Goal: Transaction & Acquisition: Book appointment/travel/reservation

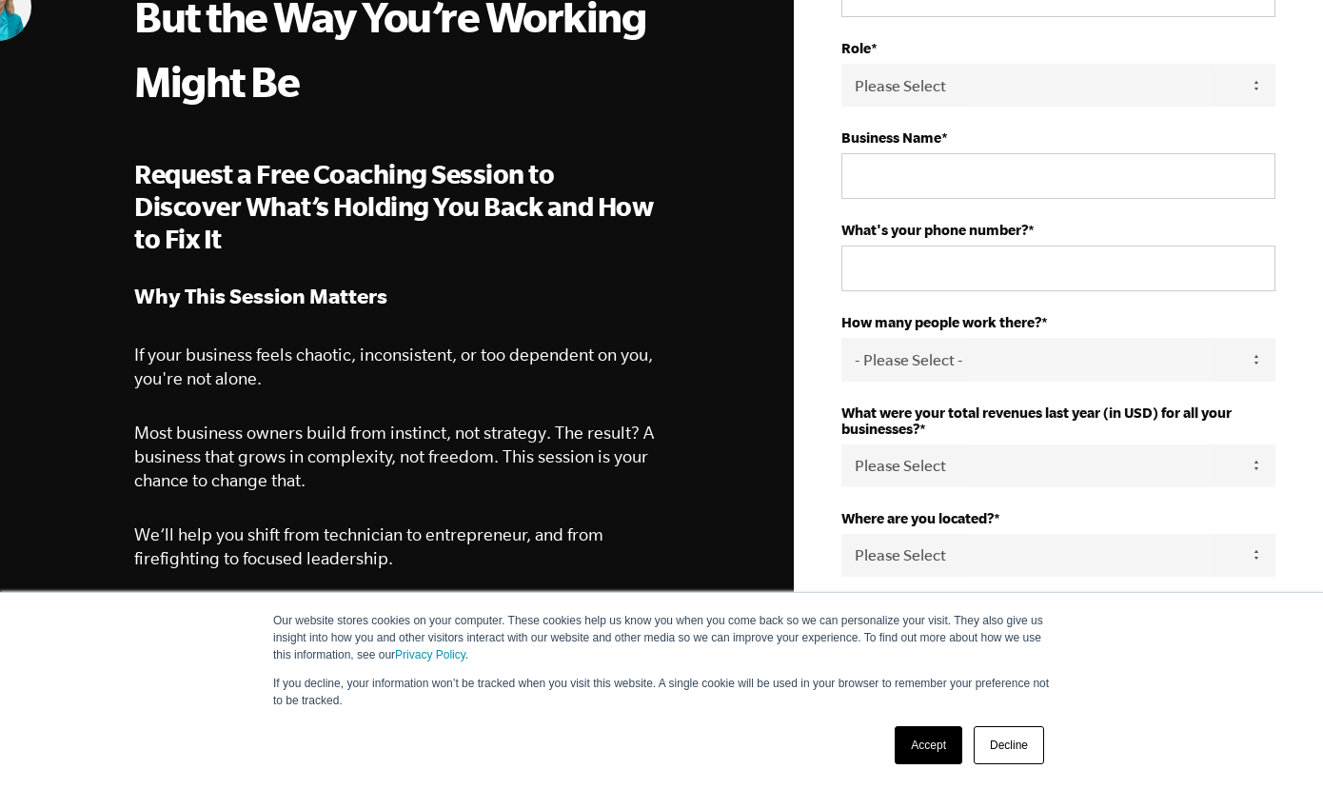
scroll to position [320, 0]
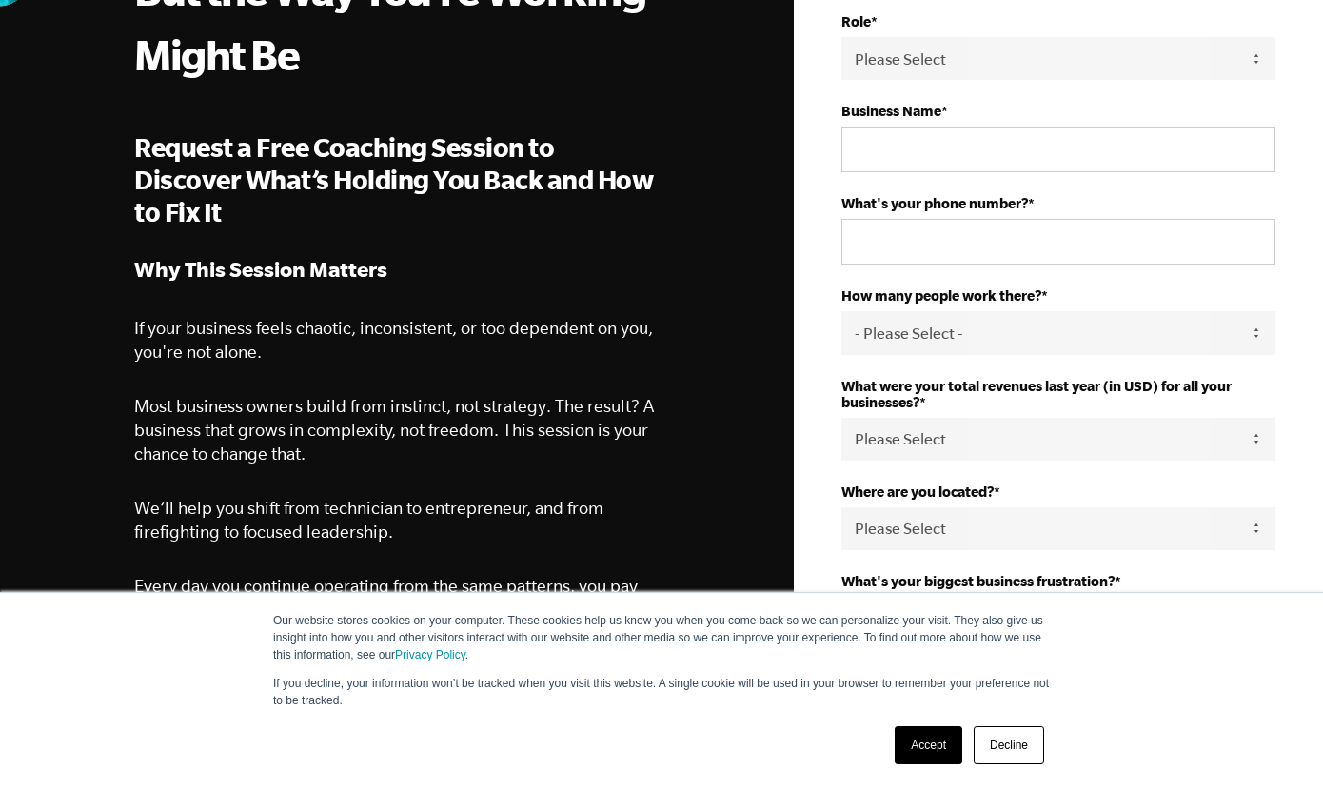
click at [916, 733] on link "Accept" at bounding box center [929, 745] width 68 height 38
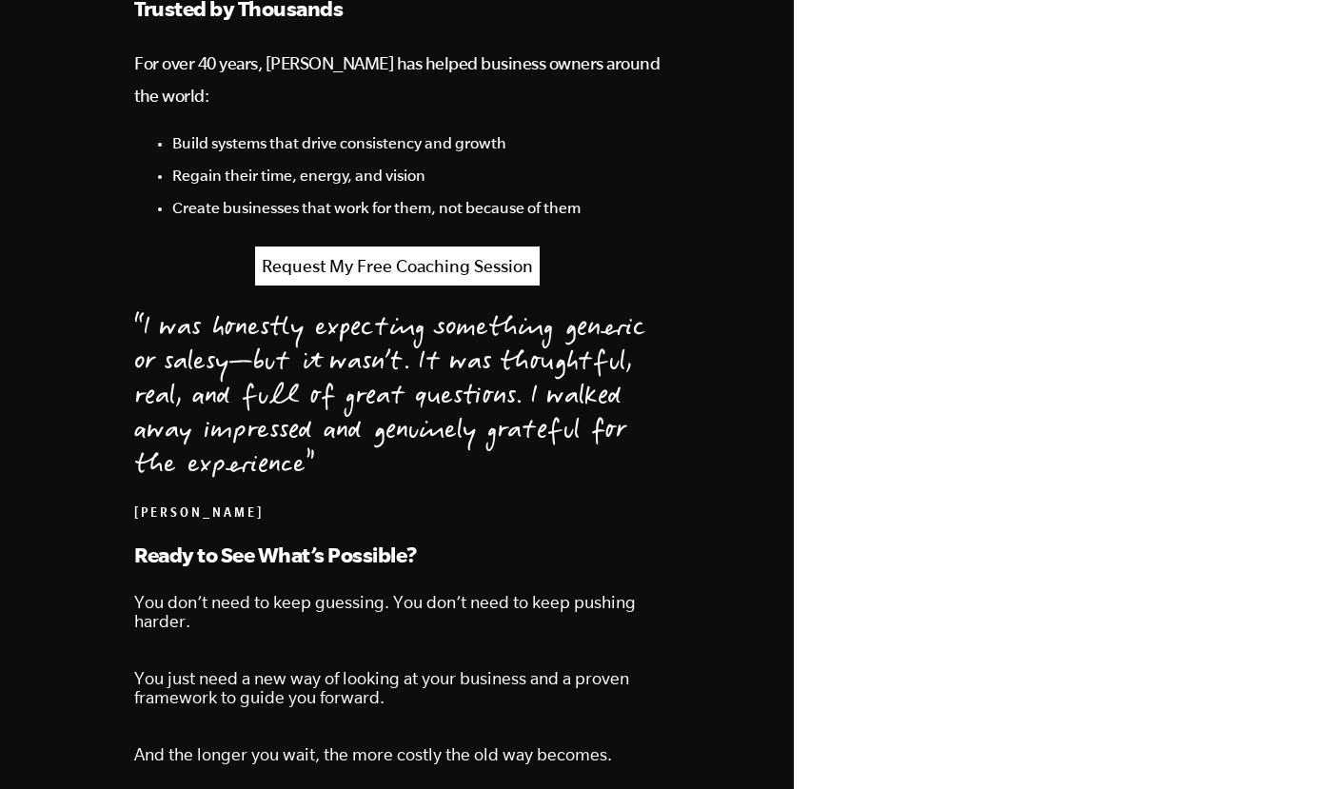
scroll to position [1858, 0]
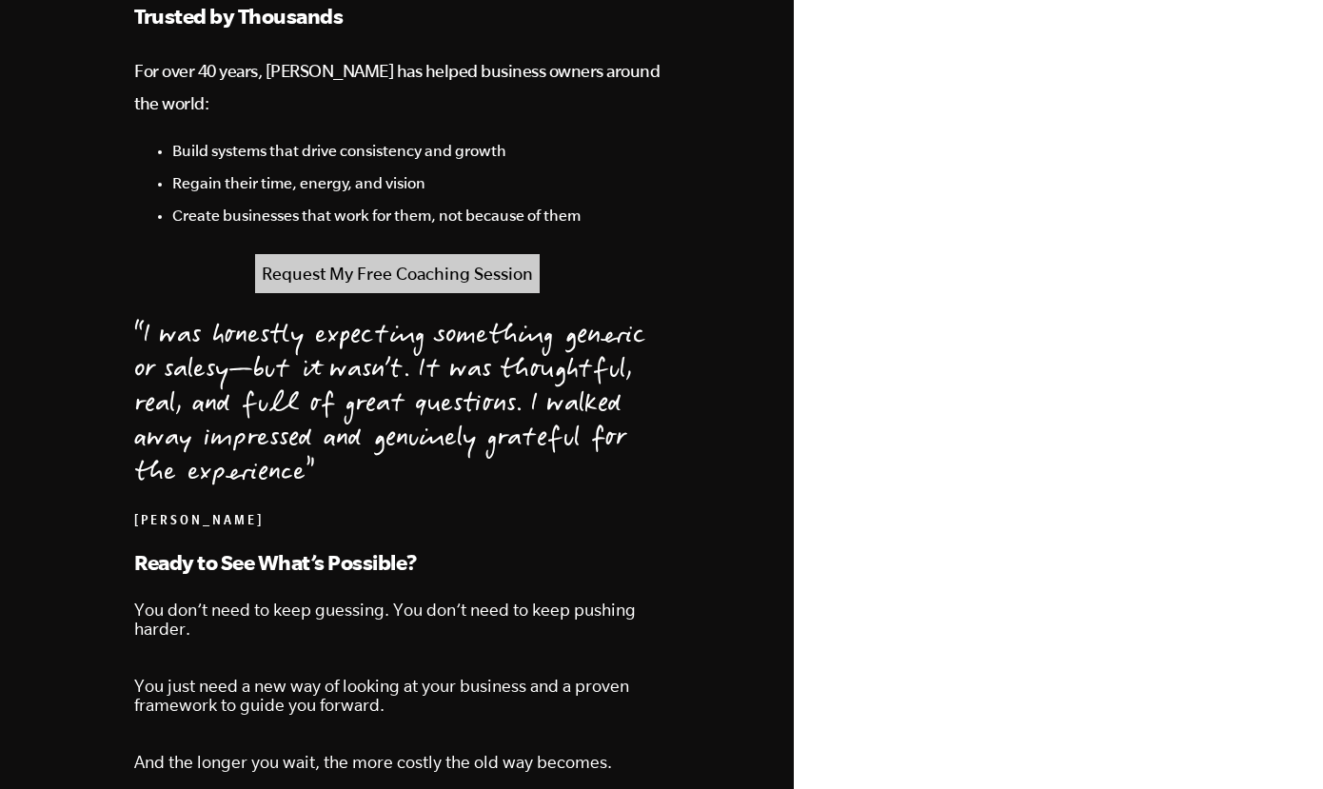
click at [412, 254] on link "Request My Free Coaching Session" at bounding box center [397, 273] width 285 height 39
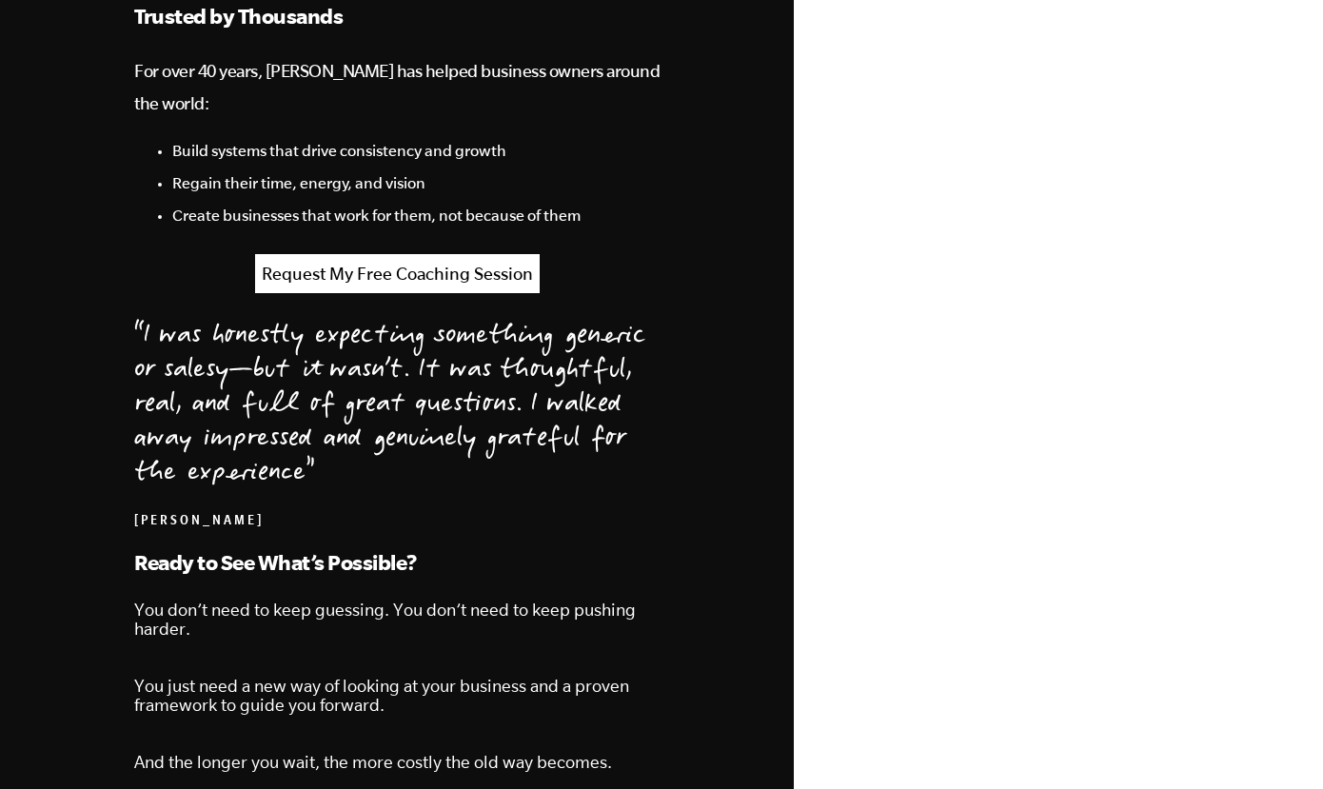
scroll to position [95, 0]
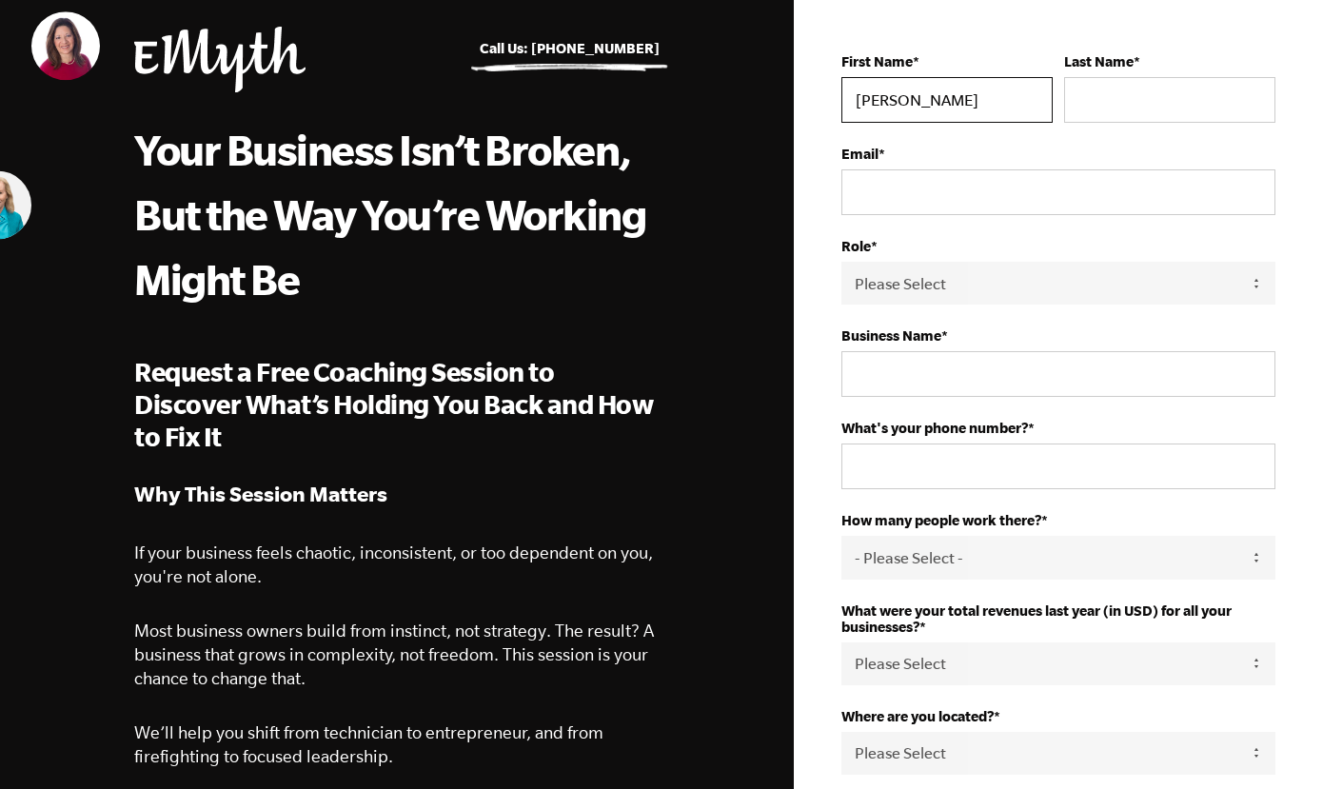
type input "[PERSON_NAME]"
type input "Tarrant"
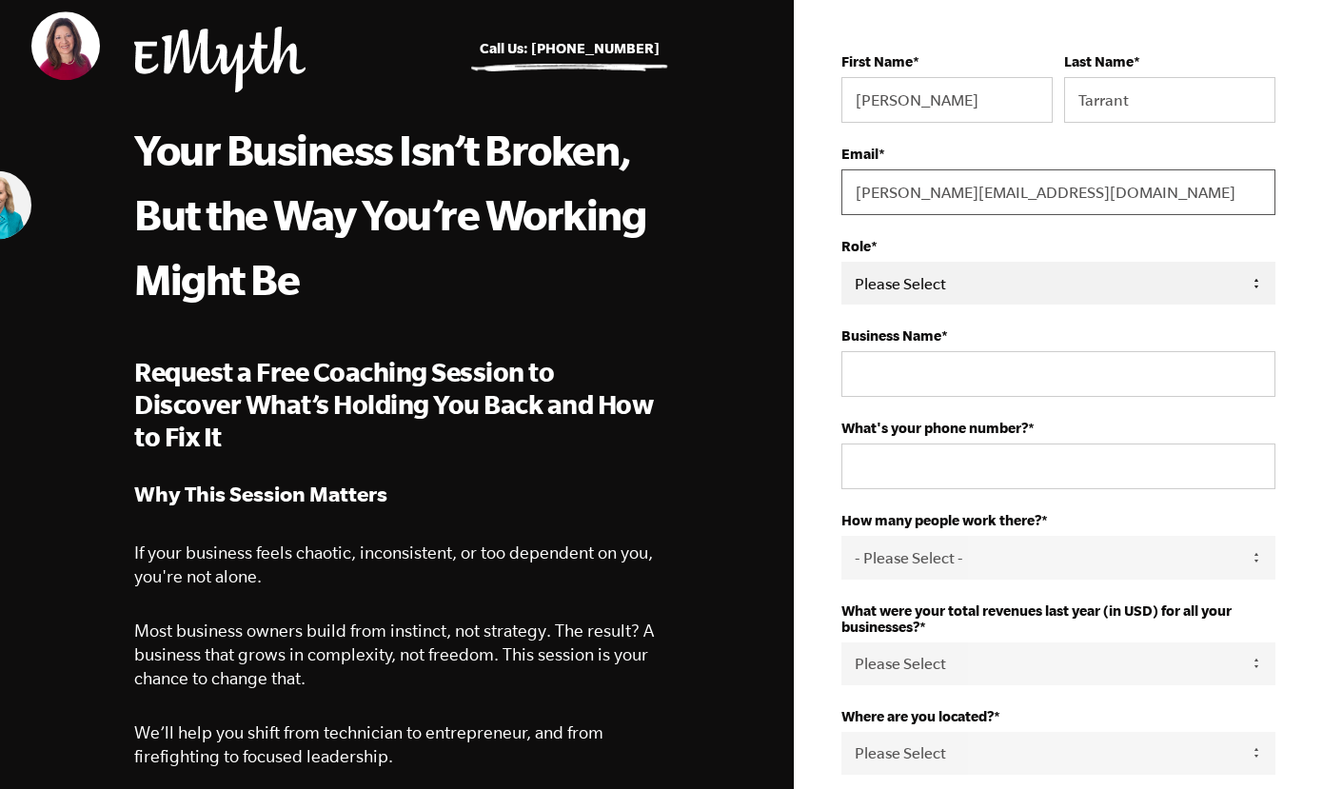
type input "[PERSON_NAME][EMAIL_ADDRESS][DOMAIN_NAME]"
select select "Owner"
type input "Lighthouse Construction Management, LLC"
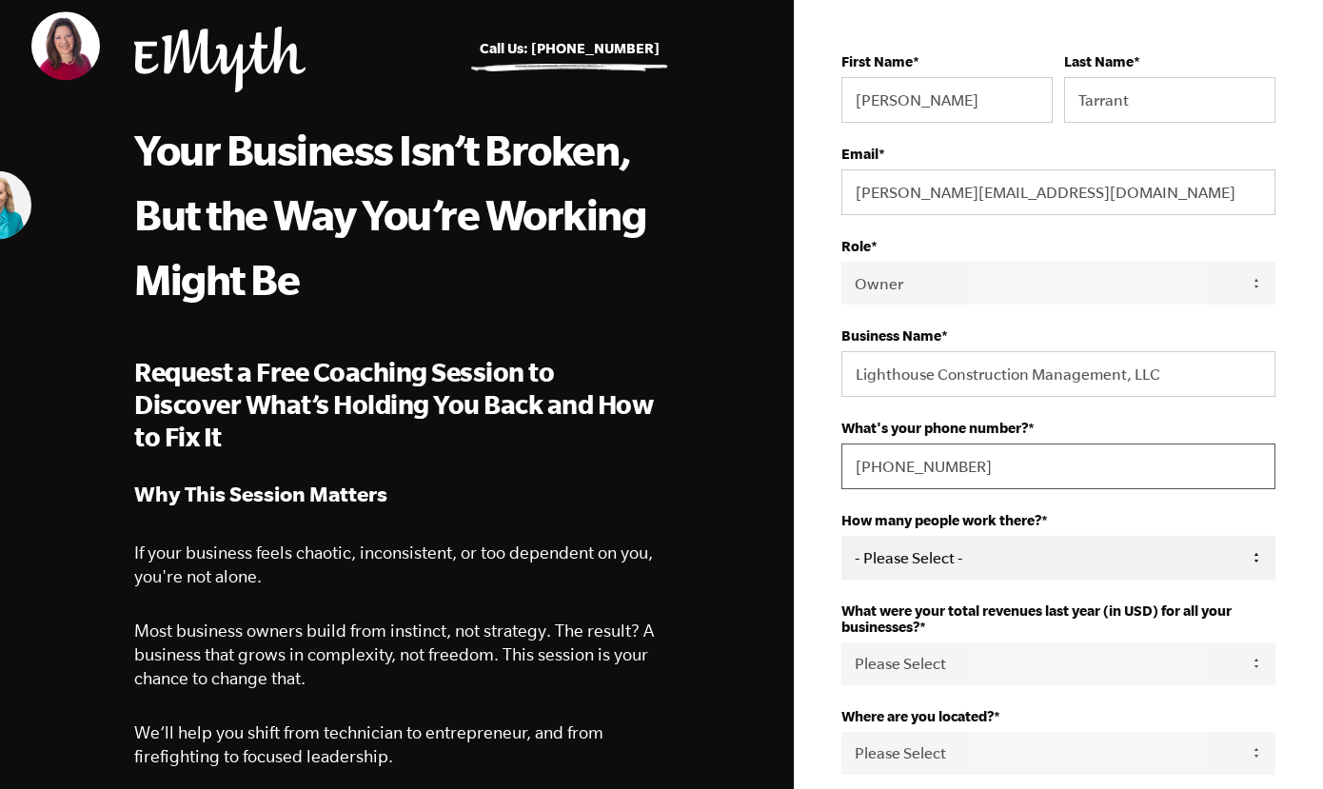
type input "[PHONE_NUMBER]"
select select "1-3"
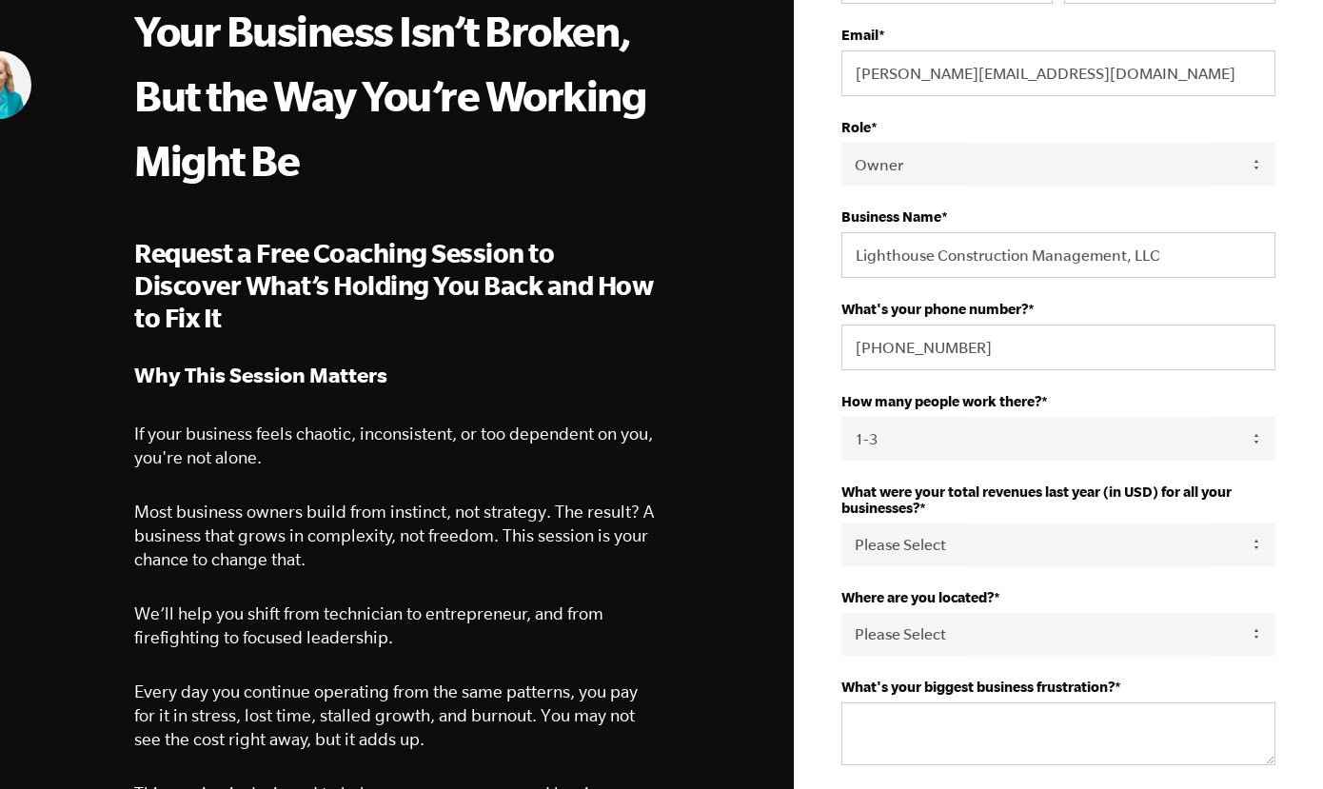
scroll to position [227, 0]
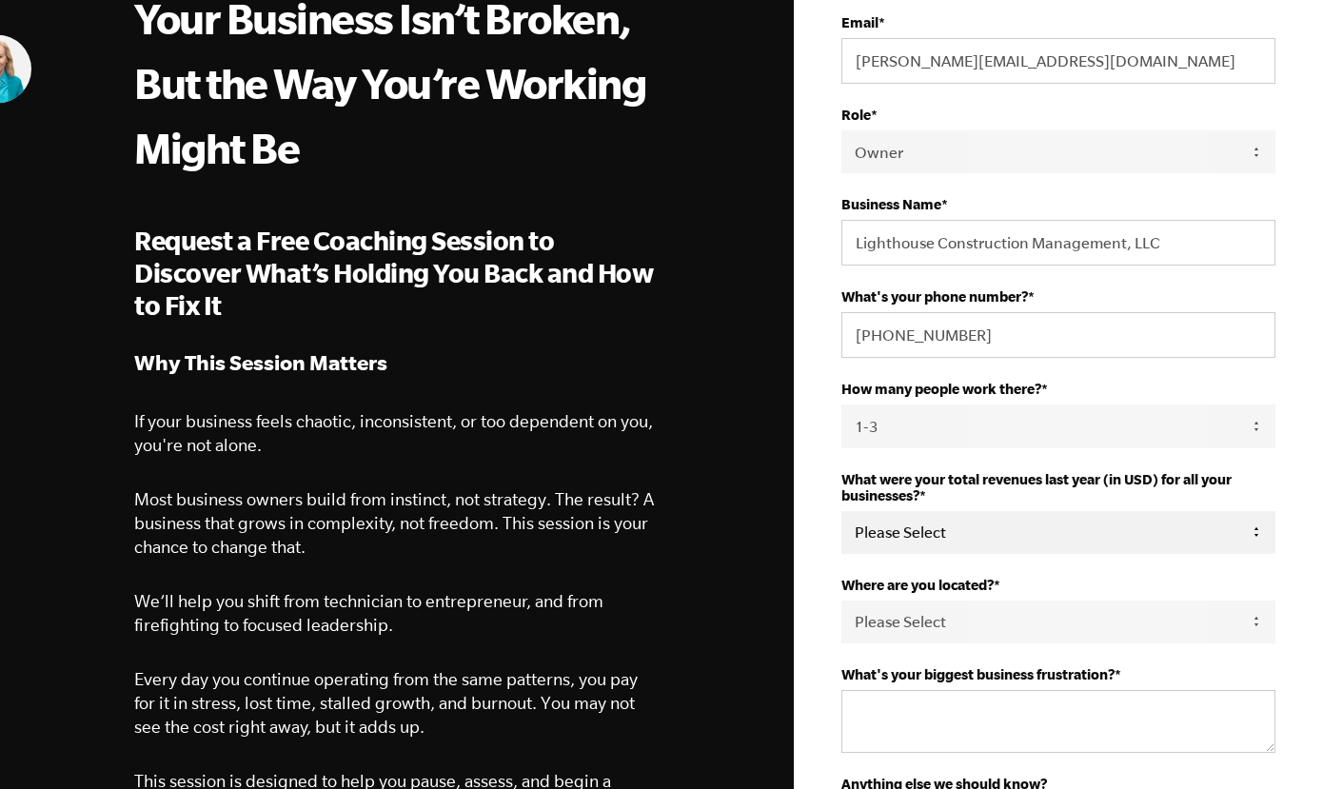
select select "751-1M"
select select "[GEOGRAPHIC_DATA]"
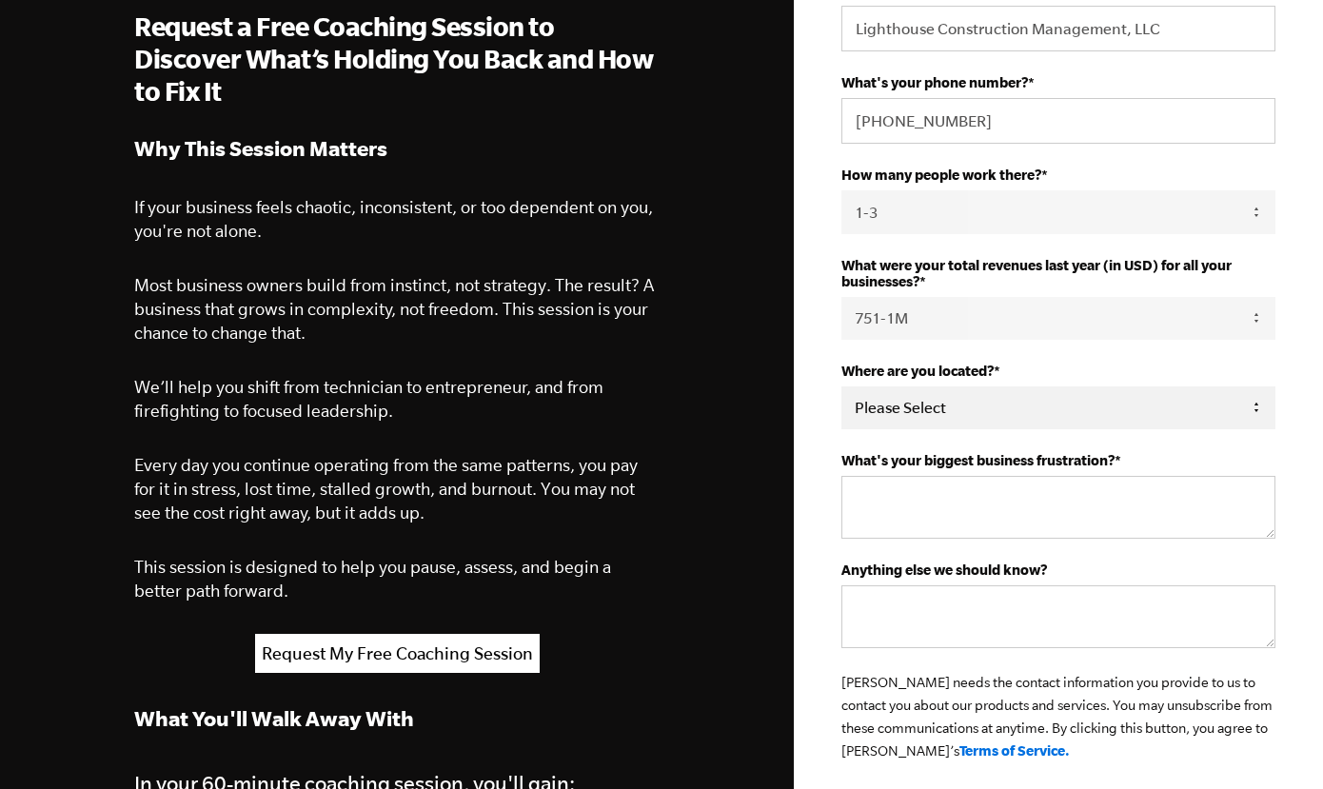
scroll to position [452, 0]
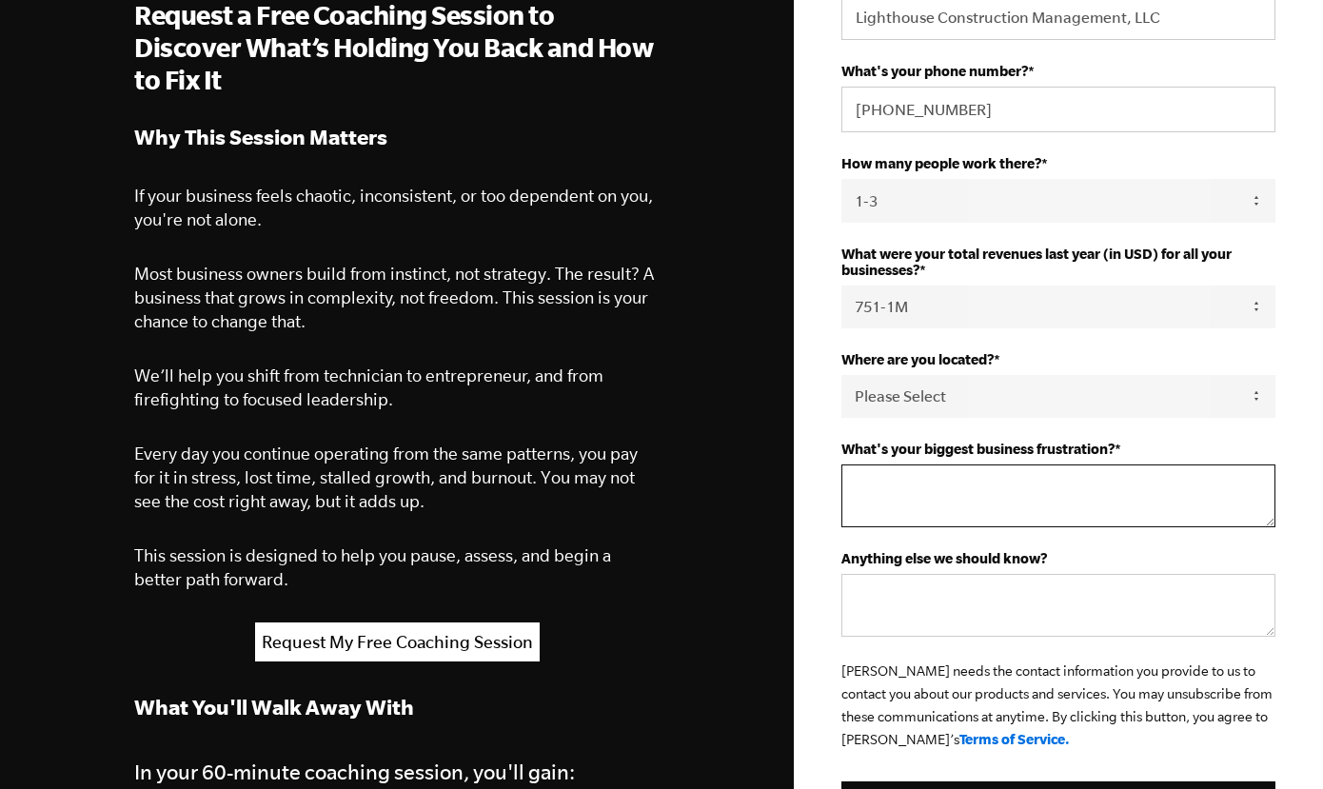
click at [930, 477] on textarea "What's your biggest business frustration? *" at bounding box center [1058, 495] width 434 height 63
type textarea "New Start..."
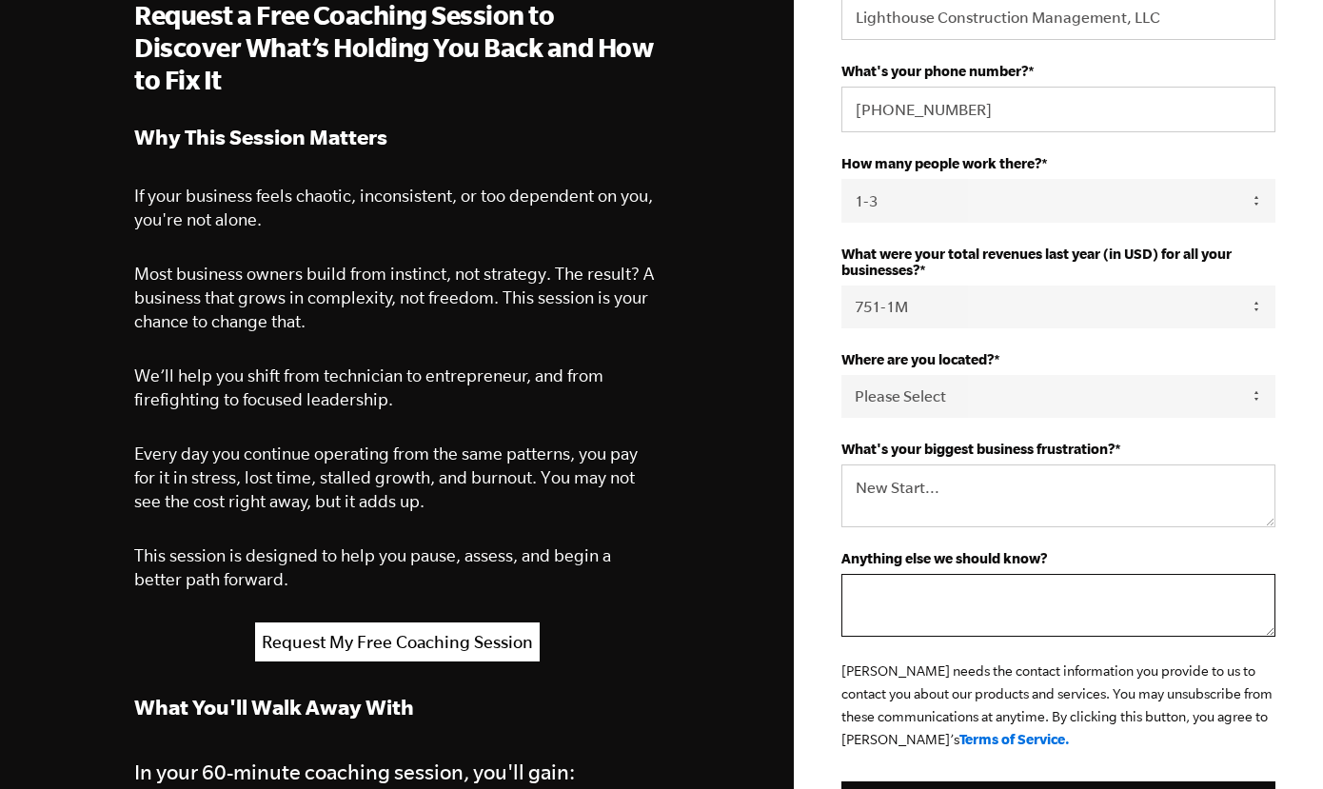
click at [918, 592] on textarea "Anything else we should know?" at bounding box center [1058, 605] width 434 height 63
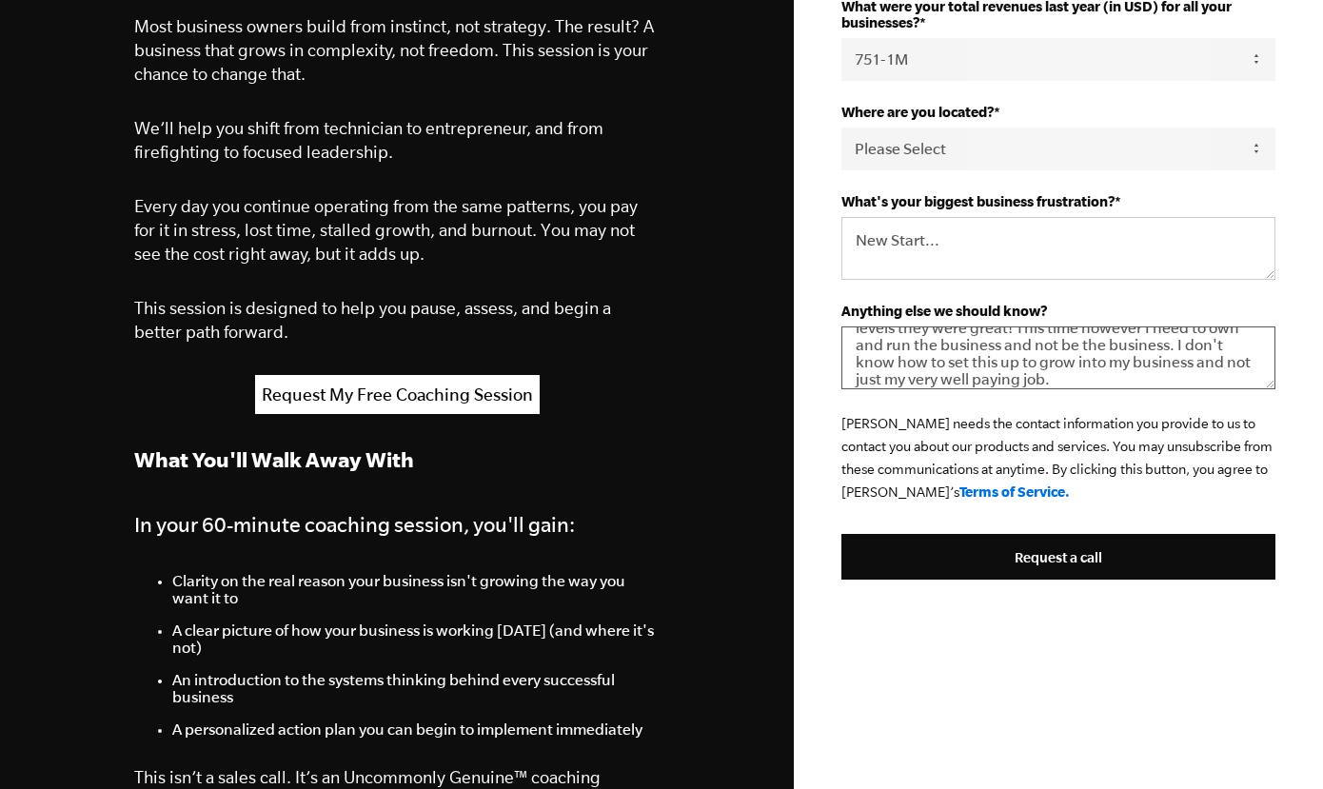
scroll to position [708, 0]
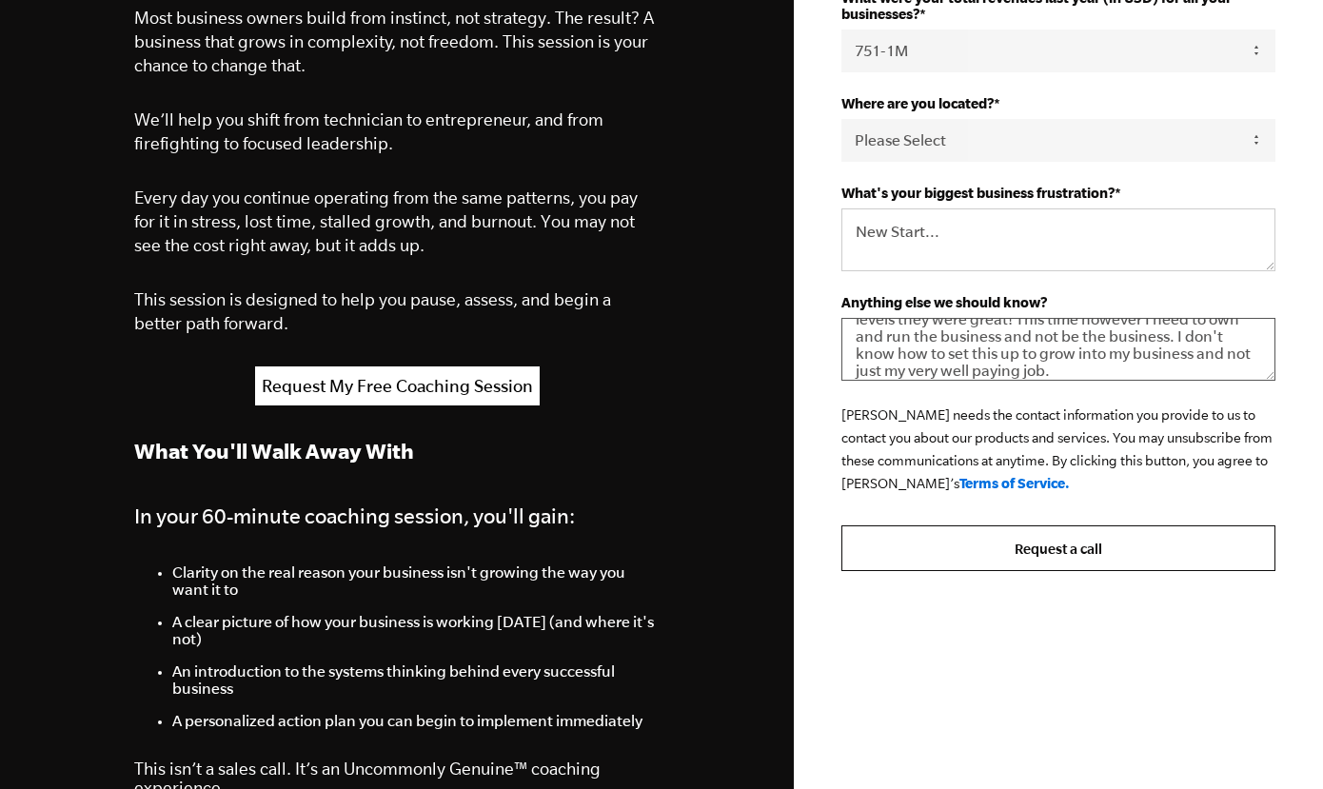
type textarea "I've stumbled into a new opportunity to start a new business...I have owned thi…"
click at [1068, 555] on input "Request a call" at bounding box center [1058, 548] width 434 height 46
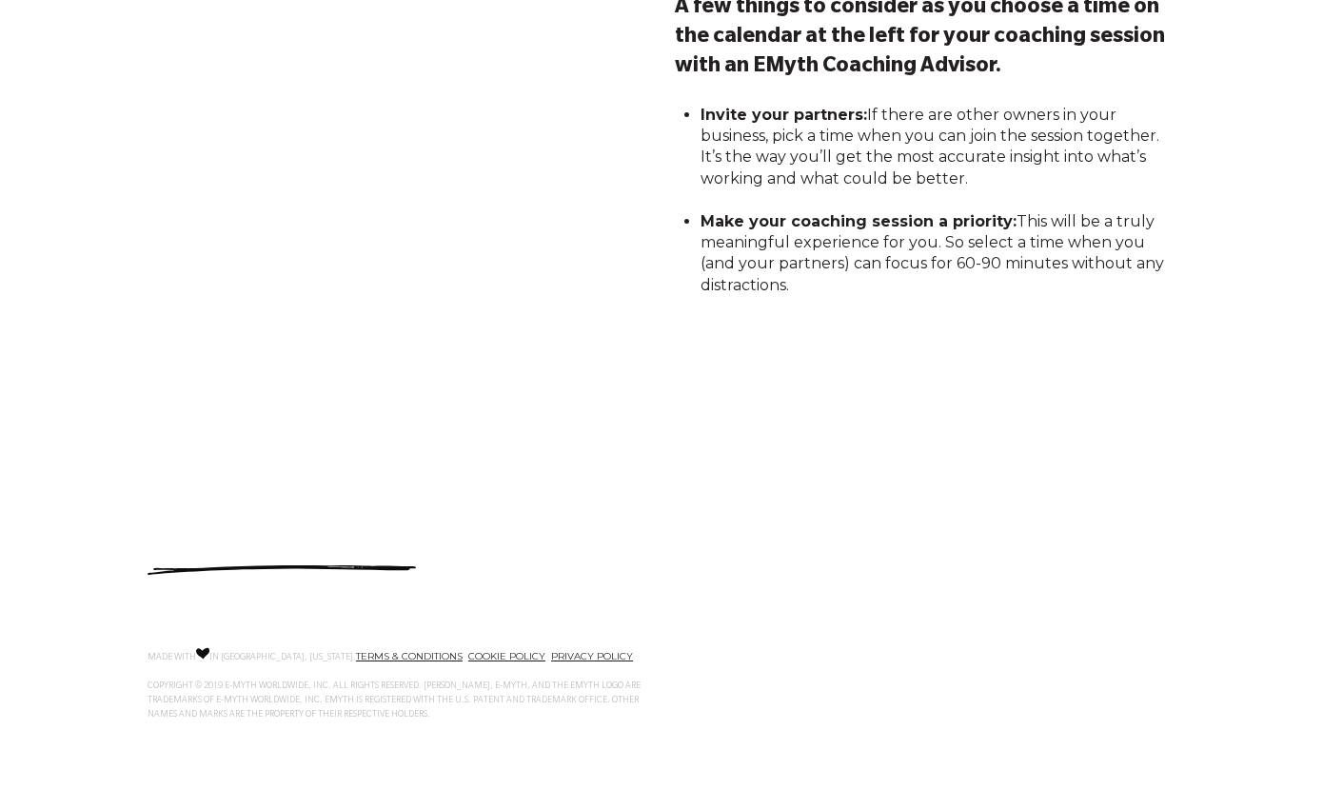
scroll to position [294, 0]
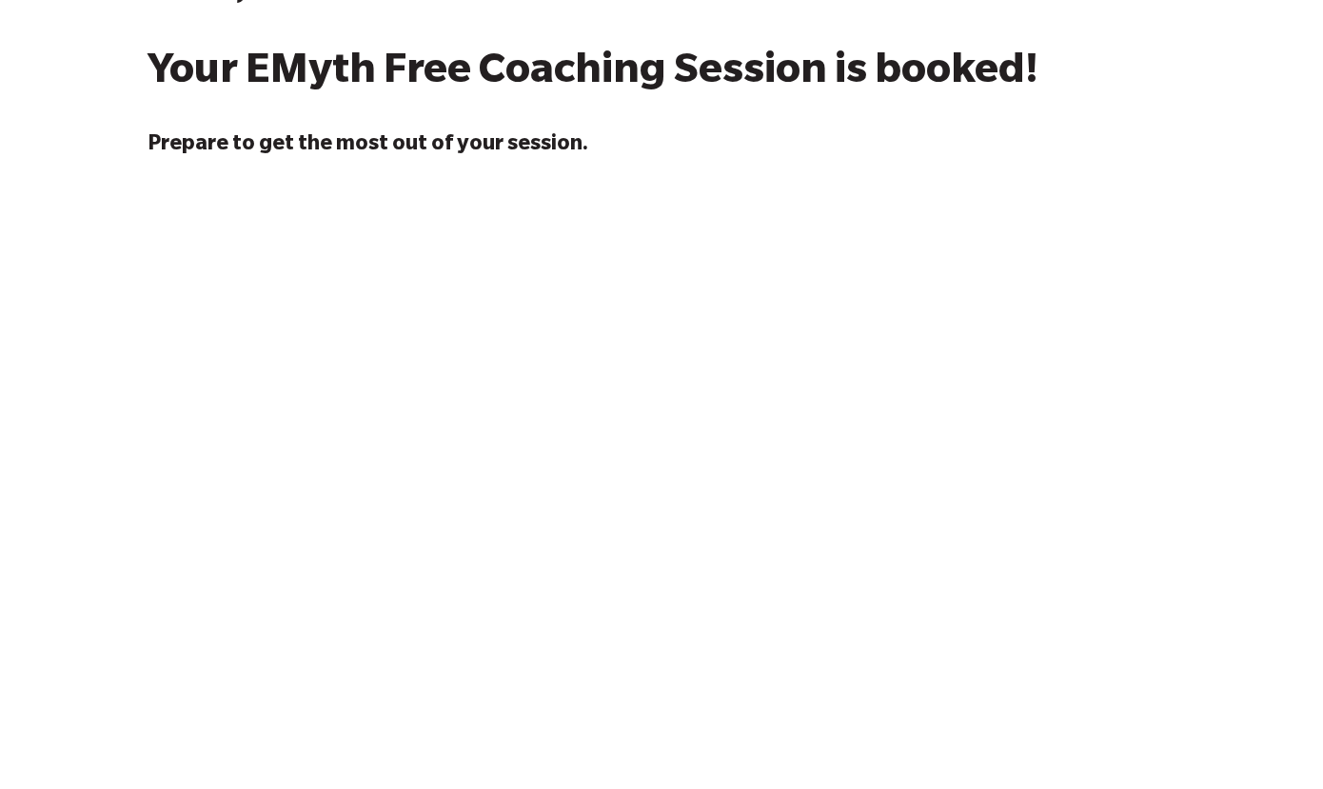
scroll to position [88, 0]
